Goal: Information Seeking & Learning: Learn about a topic

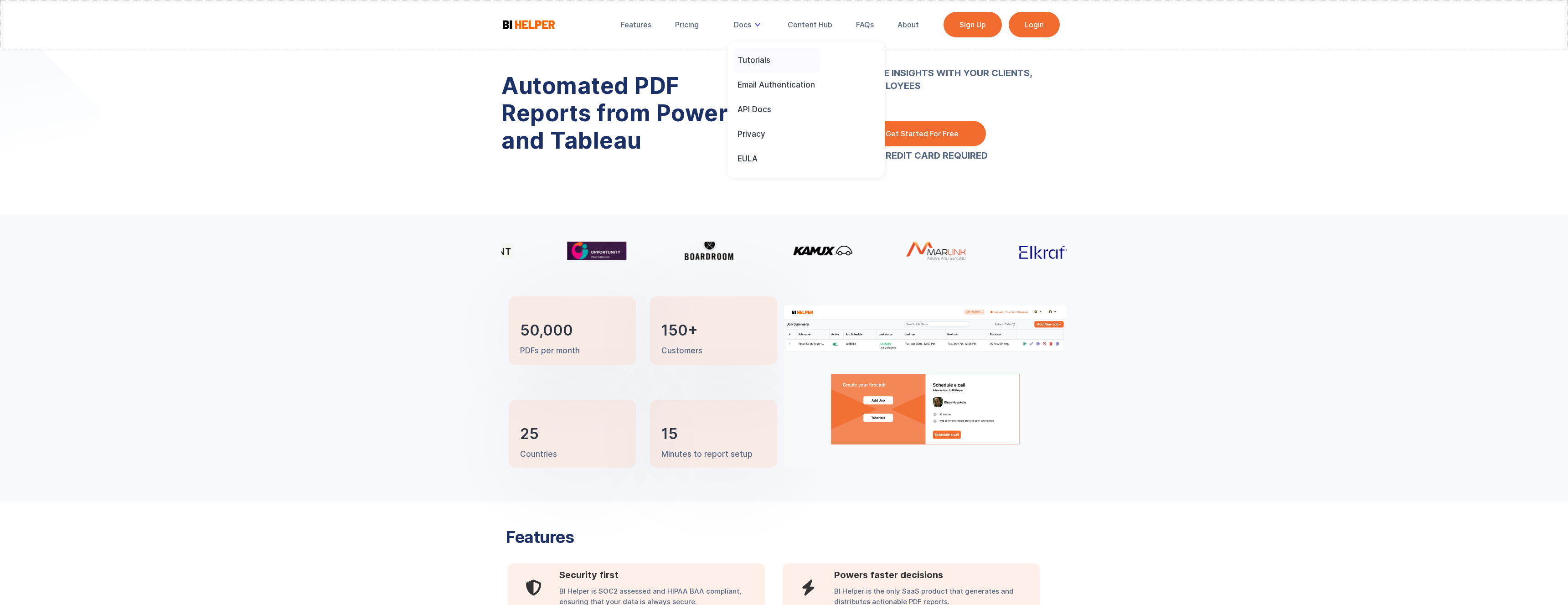
click at [758, 59] on div "Tutorials" at bounding box center [754, 60] width 33 height 10
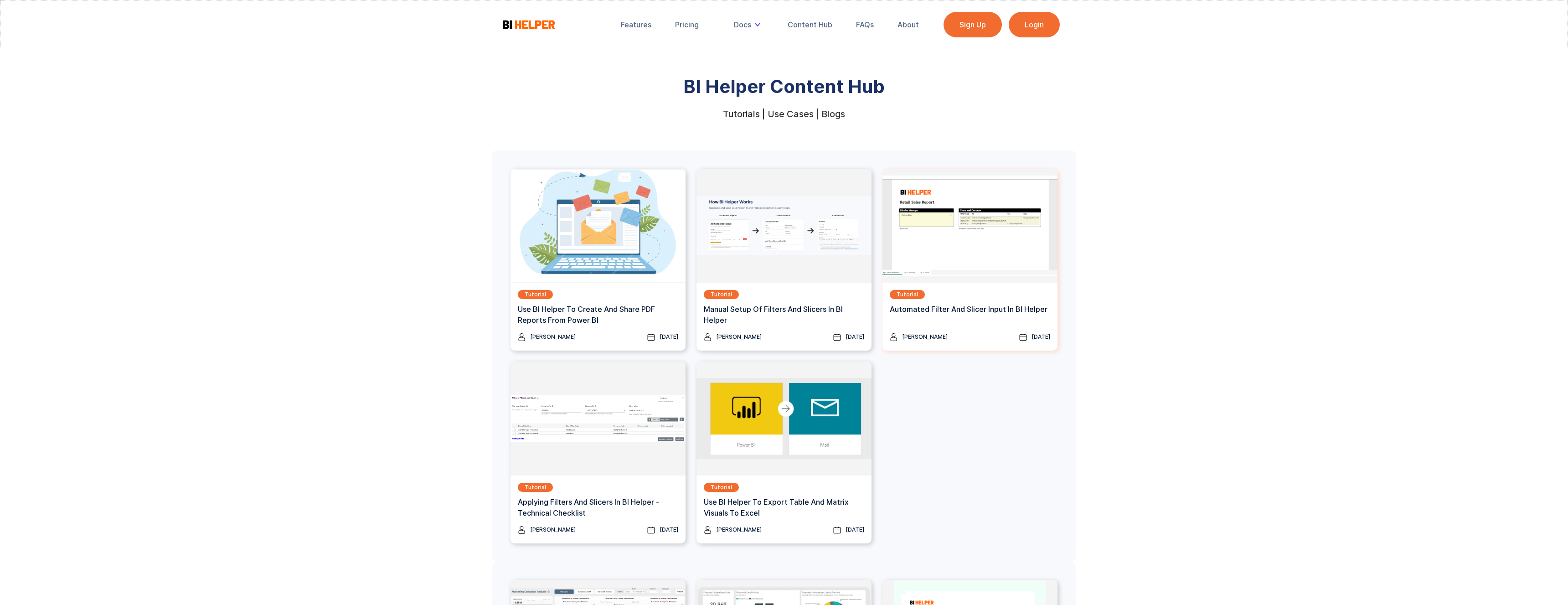
click at [973, 302] on div "Tutorial Automated Filter and Slicer Input in BI Helper" at bounding box center [969, 305] width 161 height 32
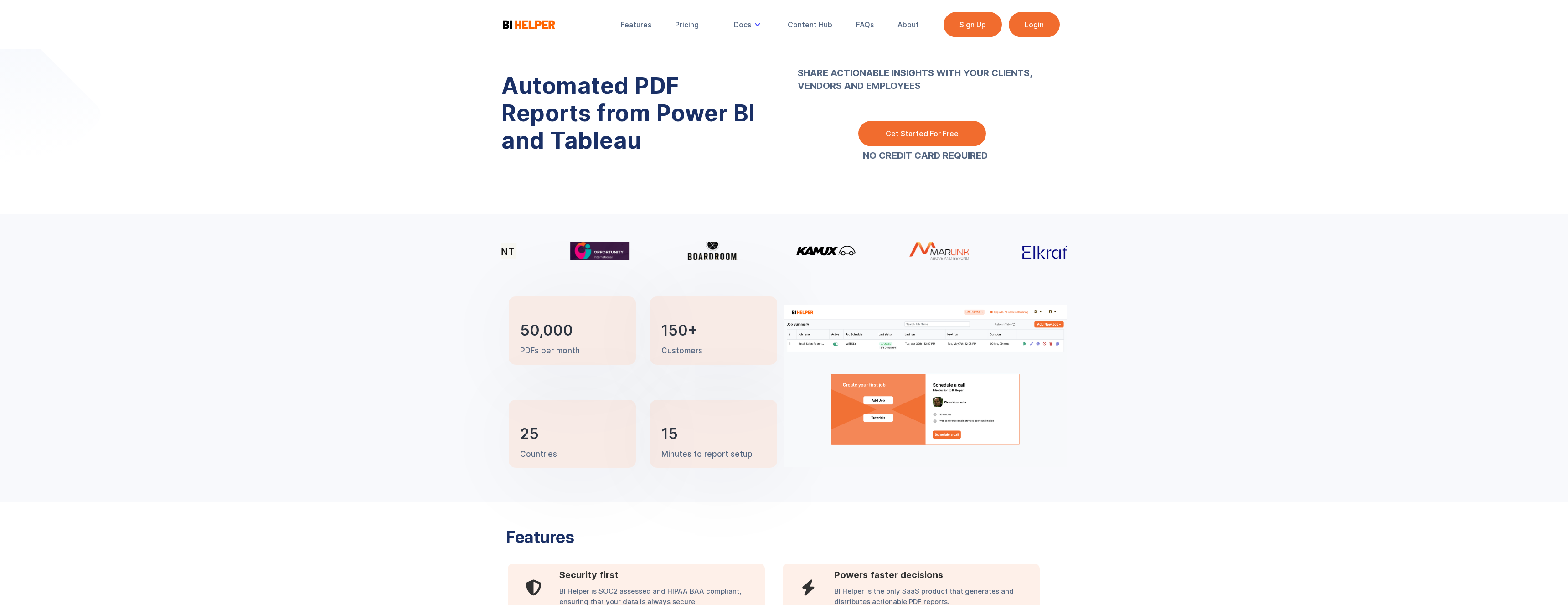
click at [1027, 27] on link "Login" at bounding box center [1033, 25] width 51 height 26
